Goal: Find specific fact

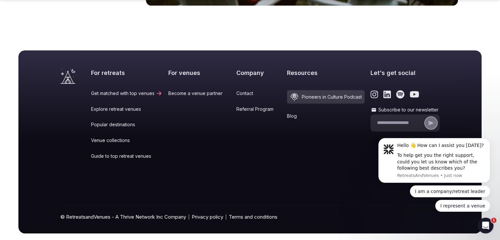
click at [236, 90] on link "Contact" at bounding box center [258, 93] width 45 height 7
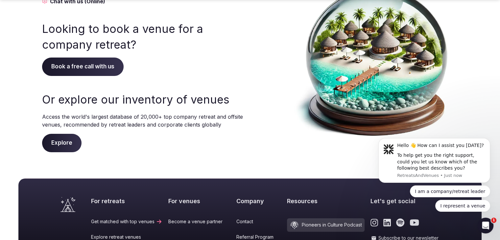
scroll to position [66, 0]
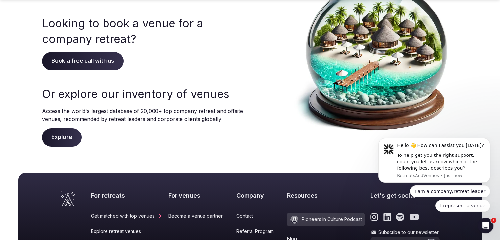
click at [174, 146] on div "Or explore our inventory of venues Access the world's largest database of 20,00…" at bounding box center [143, 116] width 202 height 60
click at [488, 141] on icon "Dismiss notification" at bounding box center [489, 140] width 4 height 4
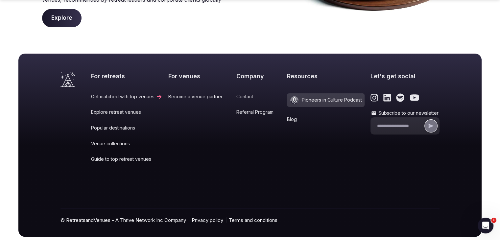
scroll to position [206, 0]
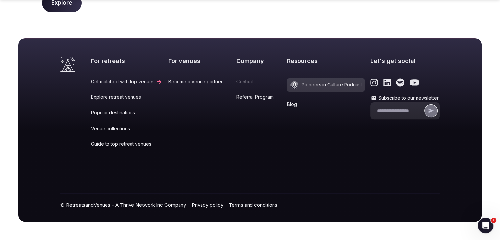
click at [254, 205] on link "Terms and conditions" at bounding box center [253, 205] width 49 height 7
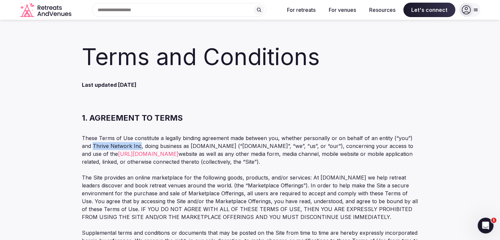
drag, startPoint x: 139, startPoint y: 146, endPoint x: 94, endPoint y: 143, distance: 45.8
click at [94, 143] on p "These Terms of Use constitute a legally binding agreement made between you, whe…" at bounding box center [250, 150] width 337 height 32
copy p "Thrive Network Inc"
